Goal: Task Accomplishment & Management: Manage account settings

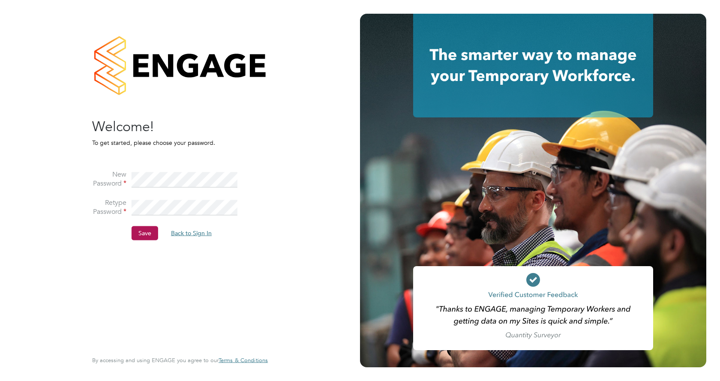
click at [179, 235] on button "Back to Sign In" at bounding box center [191, 233] width 54 height 14
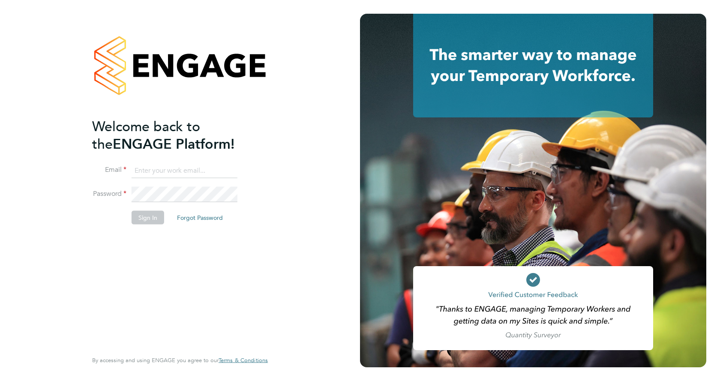
click at [162, 165] on input at bounding box center [185, 170] width 106 height 15
type input "[PERSON_NAME][EMAIL_ADDRESS][DOMAIN_NAME]"
click at [156, 221] on button "Sign In" at bounding box center [148, 218] width 33 height 14
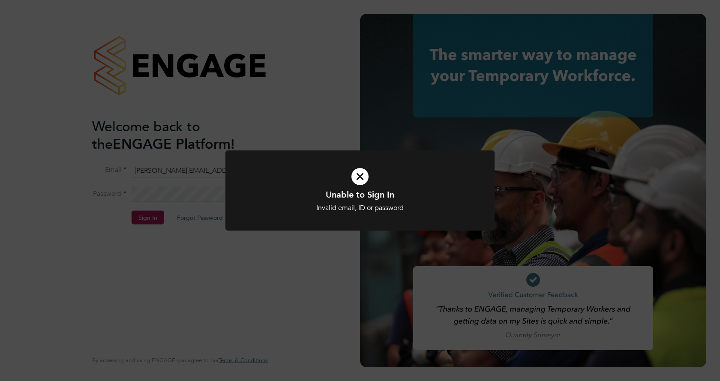
click at [365, 177] on icon at bounding box center [360, 176] width 223 height 33
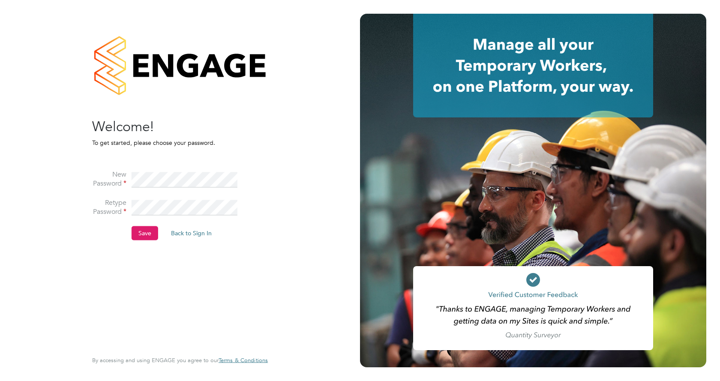
click at [142, 235] on button "Save" at bounding box center [145, 233] width 27 height 14
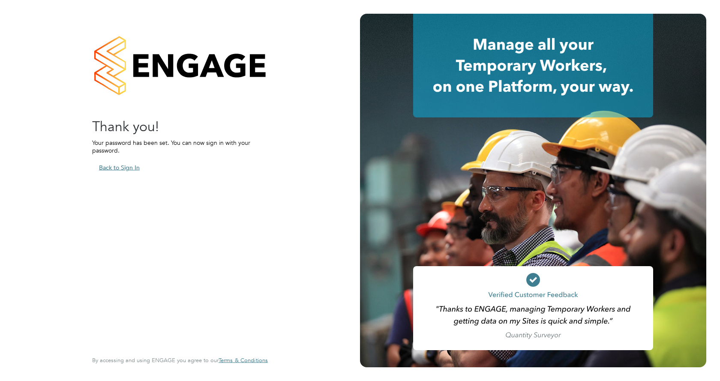
click at [116, 167] on button "Back to Sign In" at bounding box center [119, 168] width 54 height 14
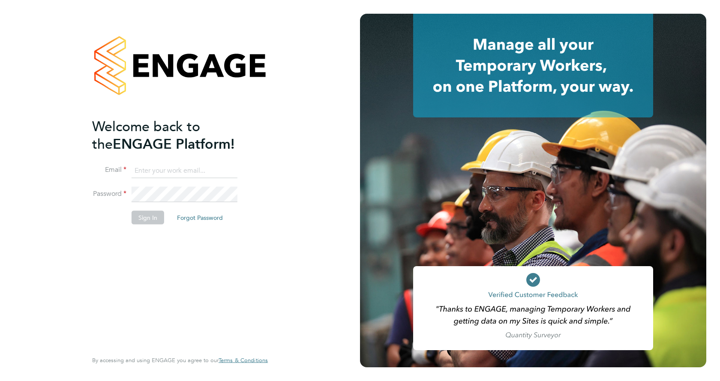
click at [151, 174] on input at bounding box center [185, 170] width 106 height 15
type input "[PERSON_NAME][EMAIL_ADDRESS][DOMAIN_NAME]"
click at [140, 219] on button "Sign In" at bounding box center [148, 218] width 33 height 14
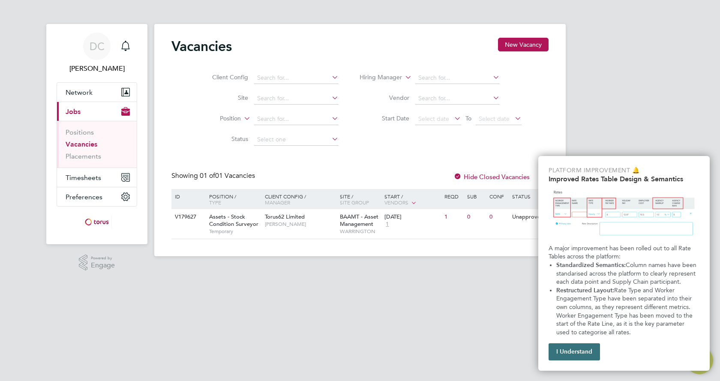
click at [588, 349] on button "I Understand" at bounding box center [574, 351] width 51 height 17
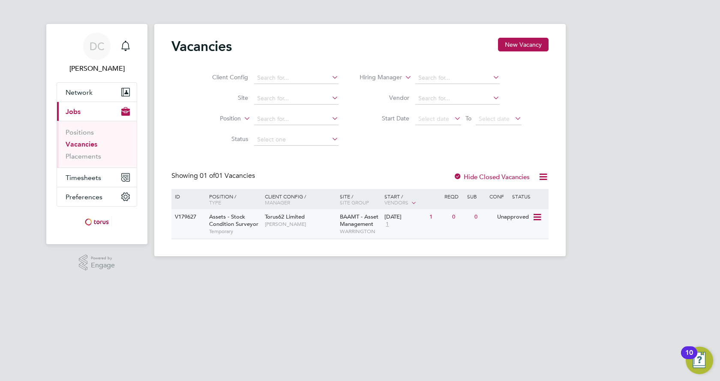
click at [233, 227] on span "Assets - Stock Condition Surveyor" at bounding box center [233, 220] width 49 height 15
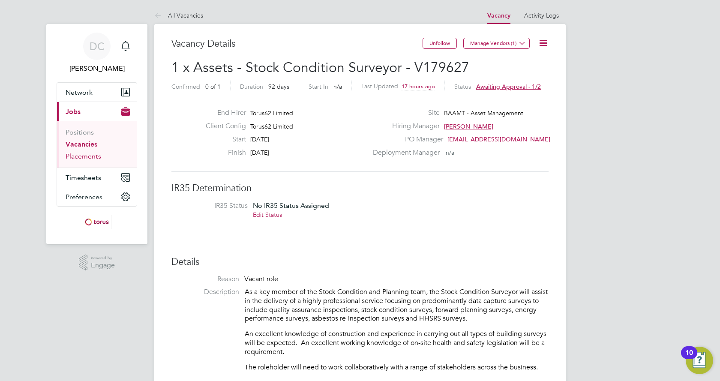
click at [88, 156] on link "Placements" at bounding box center [84, 156] width 36 height 8
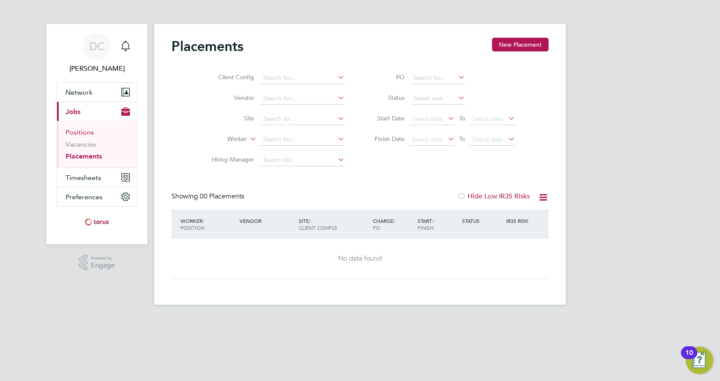
click at [90, 130] on link "Positions" at bounding box center [80, 132] width 28 height 8
